Goal: Communication & Community: Answer question/provide support

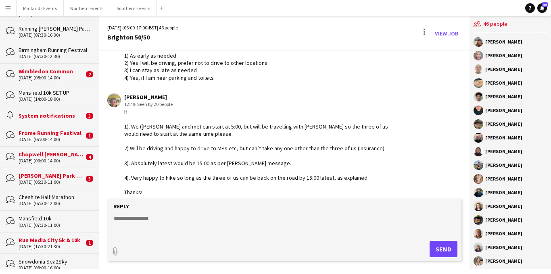
scroll to position [74, 0]
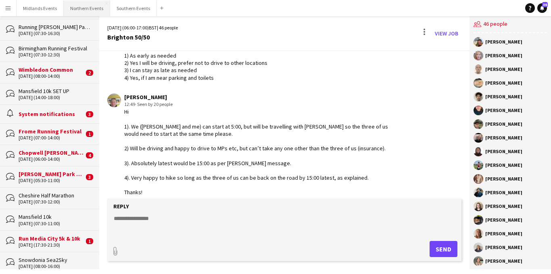
click at [79, 10] on button "Northern Events Close" at bounding box center [87, 8] width 46 height 16
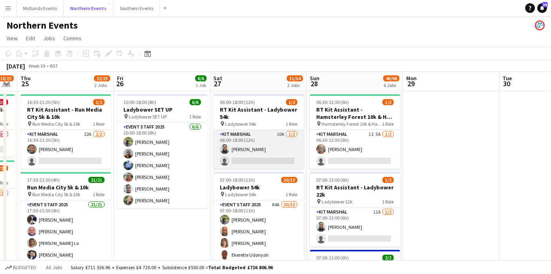
scroll to position [0, 286]
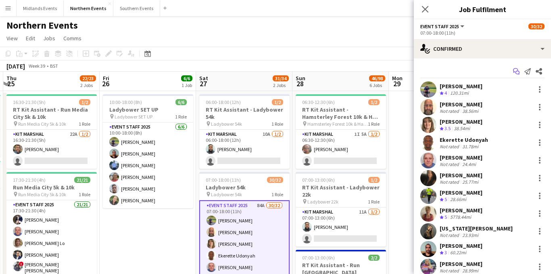
click at [515, 73] on icon at bounding box center [517, 73] width 4 height 4
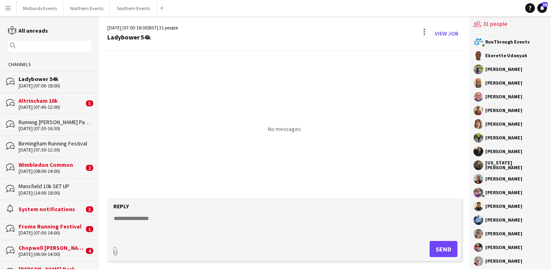
click at [140, 221] on textarea at bounding box center [286, 224] width 346 height 21
paste textarea "**********"
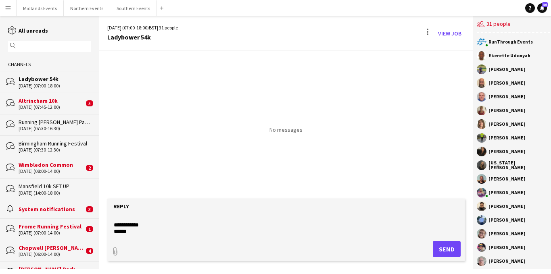
scroll to position [156, 0]
type textarea "**********"
click at [433, 247] on button "Send" at bounding box center [447, 249] width 28 height 16
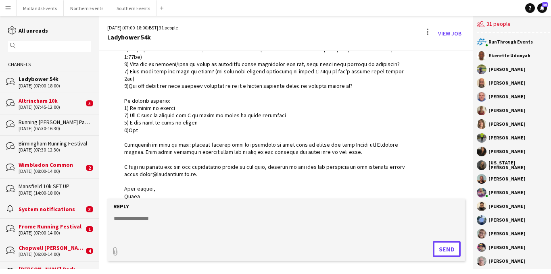
scroll to position [104, 0]
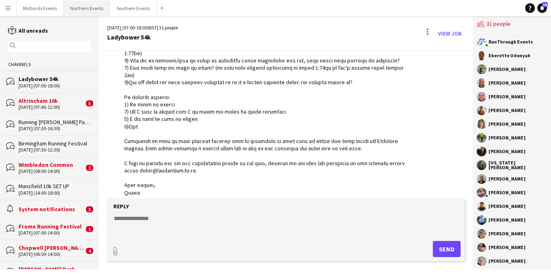
click at [89, 6] on button "Northern Events Close" at bounding box center [87, 8] width 46 height 16
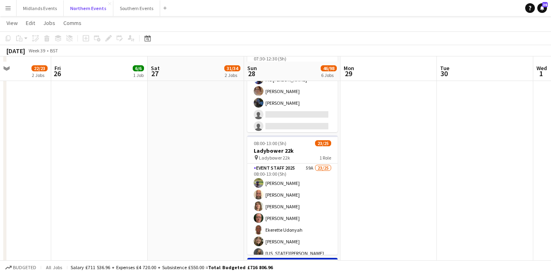
scroll to position [319, 0]
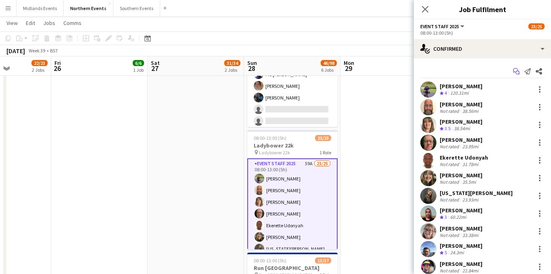
click at [516, 71] on icon "Start chat" at bounding box center [516, 71] width 6 height 6
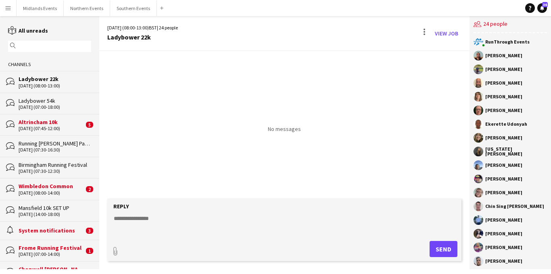
click at [126, 219] on textarea at bounding box center [286, 224] width 346 height 21
paste textarea "**********"
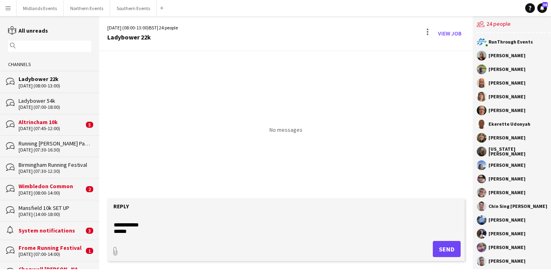
scroll to position [156, 0]
type textarea "**********"
click at [437, 250] on button "Send" at bounding box center [447, 249] width 28 height 16
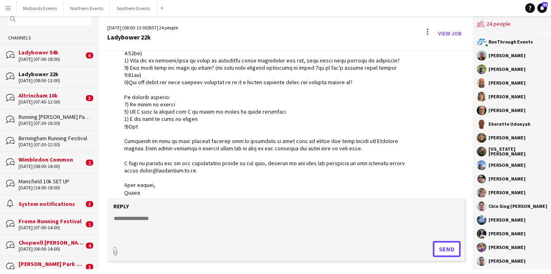
scroll to position [15, 0]
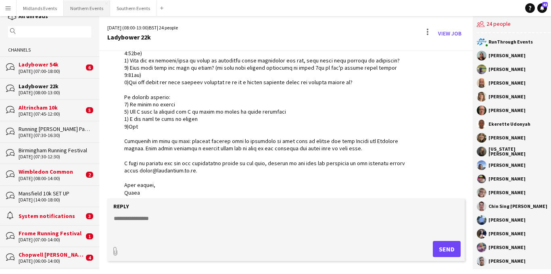
click at [82, 10] on button "Northern Events Close" at bounding box center [87, 8] width 46 height 16
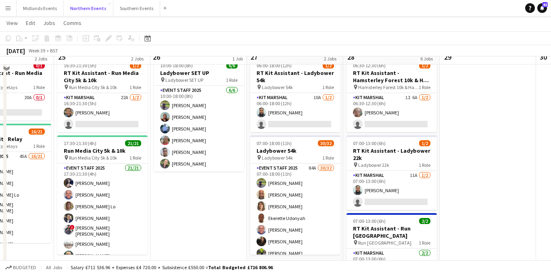
scroll to position [43, 0]
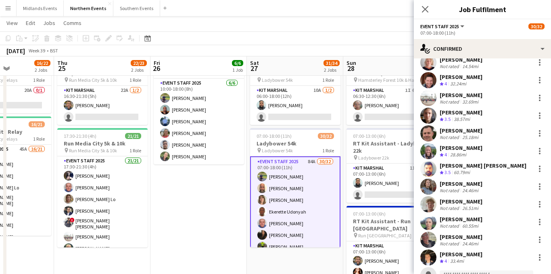
scroll to position [339, 0]
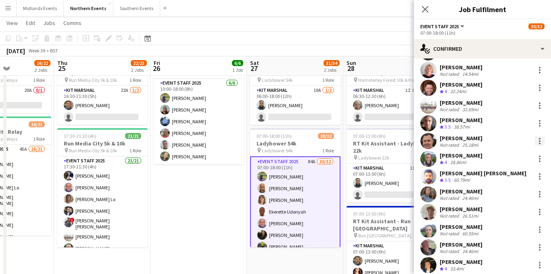
click at [539, 139] on div at bounding box center [540, 141] width 10 height 10
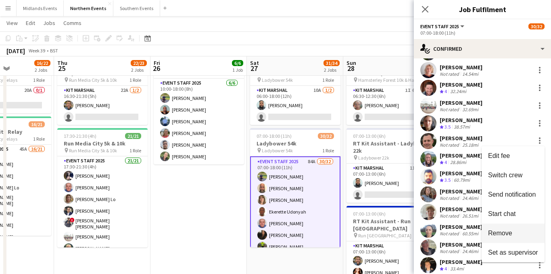
click at [492, 234] on span "Remove" at bounding box center [500, 233] width 24 height 7
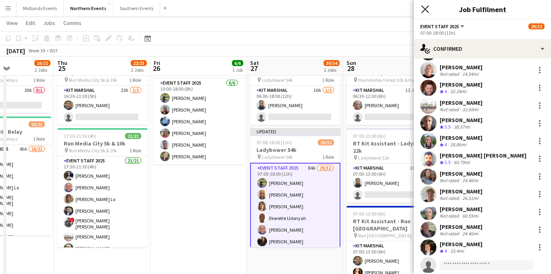
click at [424, 10] on icon at bounding box center [425, 9] width 8 height 8
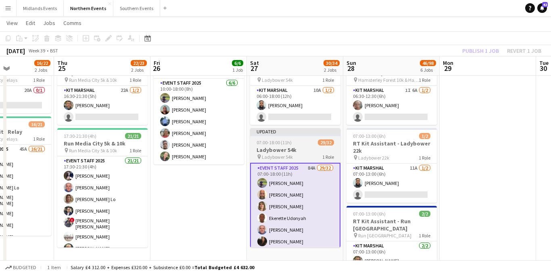
click at [289, 137] on app-job-card "Updated 07:00-18:00 (11h) 29/32 Ladybower 54k pin Ladybower 54k 1 Role Event St…" at bounding box center [295, 187] width 90 height 119
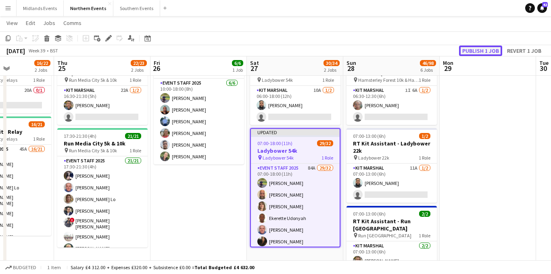
click at [476, 52] on button "Publish 1 job" at bounding box center [480, 51] width 43 height 10
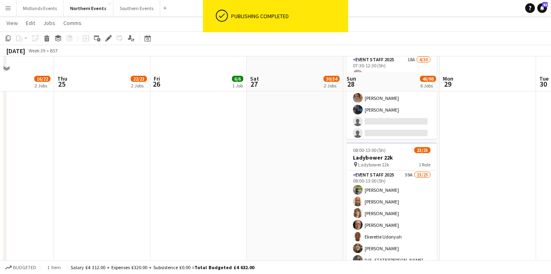
scroll to position [323, 0]
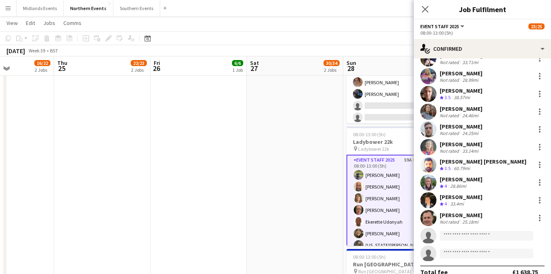
scroll to position [271, 0]
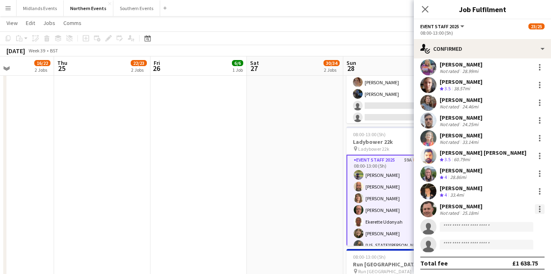
click at [536, 211] on div at bounding box center [540, 209] width 10 height 10
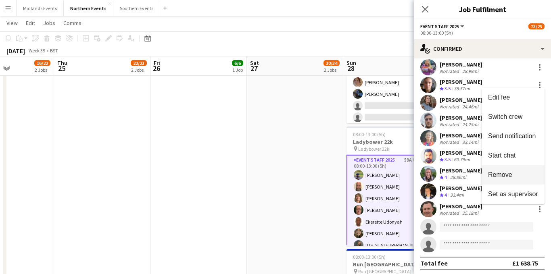
click at [506, 175] on span "Remove" at bounding box center [500, 174] width 24 height 7
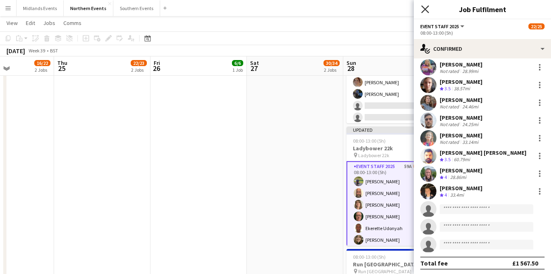
click at [425, 5] on icon "Close pop-in" at bounding box center [425, 9] width 8 height 8
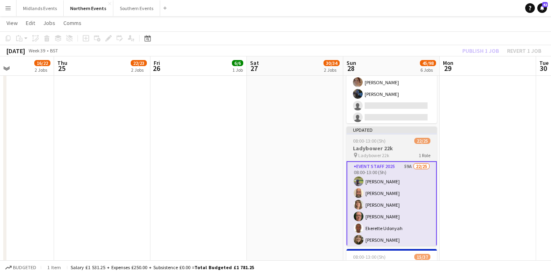
click at [383, 151] on h3 "Ladybower 22k" at bounding box center [391, 148] width 90 height 7
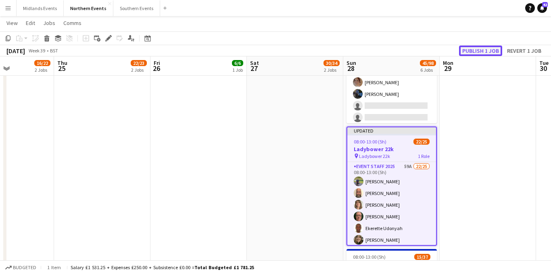
click at [479, 54] on button "Publish 1 job" at bounding box center [480, 51] width 43 height 10
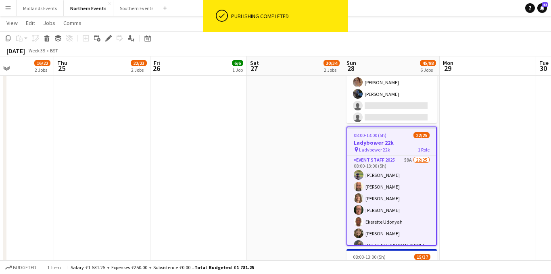
click at [8, 15] on button "Menu" at bounding box center [8, 8] width 16 height 16
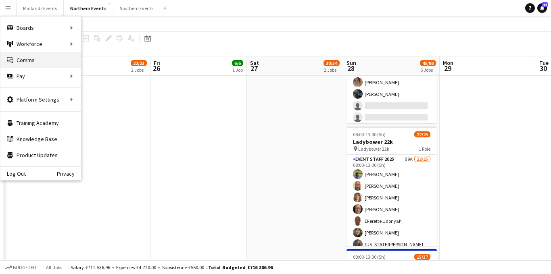
click at [23, 57] on link "Comms Comms" at bounding box center [40, 60] width 81 height 16
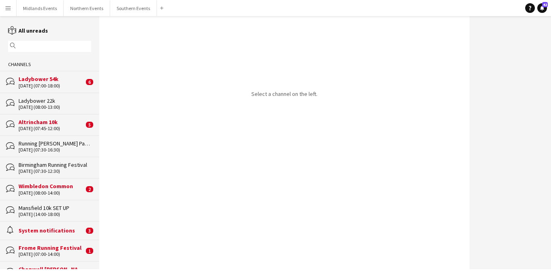
click at [67, 79] on div "Ladybower 54k" at bounding box center [51, 78] width 65 height 7
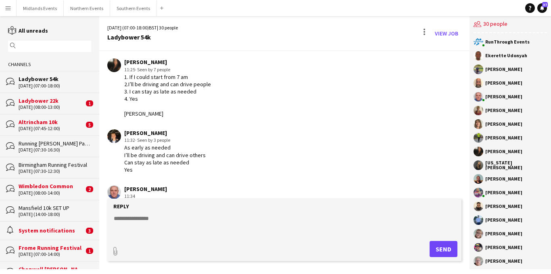
click at [53, 104] on div "[DATE] (08:00-13:00)" at bounding box center [51, 107] width 65 height 6
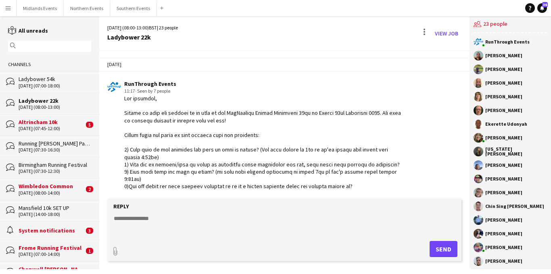
scroll to position [160, 0]
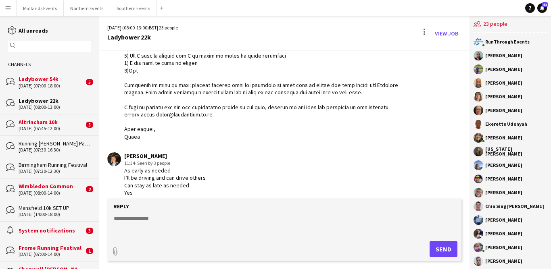
click at [76, 83] on div "[DATE] (07:00-18:00)" at bounding box center [51, 86] width 65 height 6
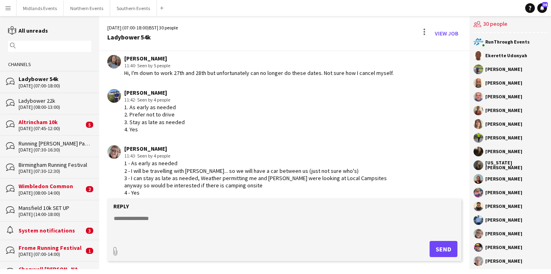
scroll to position [727, 0]
click at [62, 82] on div "Ladybower 22k" at bounding box center [51, 78] width 65 height 7
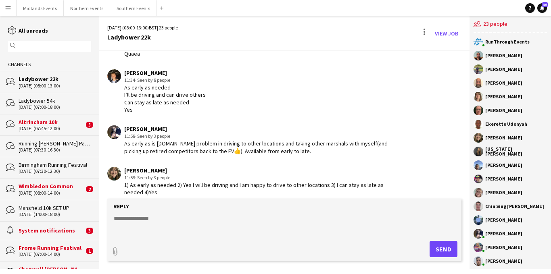
scroll to position [277, 0]
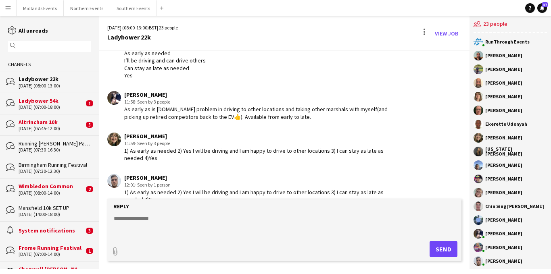
click at [57, 103] on div "Ladybower 54k" at bounding box center [51, 100] width 65 height 7
